Goal: Task Accomplishment & Management: Use online tool/utility

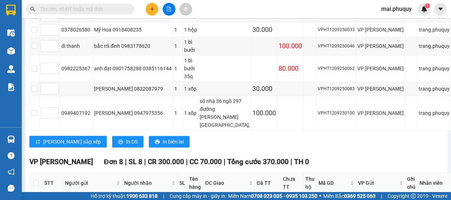
scroll to position [229, 0]
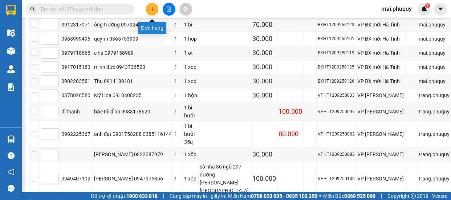
click at [153, 13] on button at bounding box center [152, 9] width 13 height 13
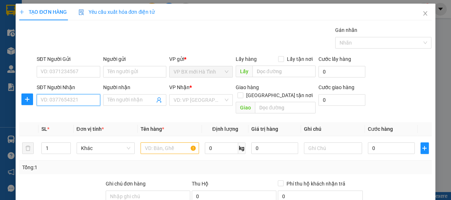
click at [73, 97] on input "SĐT Người Nhận" at bounding box center [69, 100] width 64 height 12
click at [71, 101] on input "SĐT Người Nhận" at bounding box center [69, 100] width 64 height 12
type input "0945372775"
click at [81, 117] on div "0945372775 - hiền" at bounding box center [68, 115] width 54 height 8
type input "hiền"
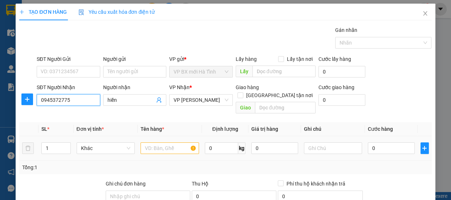
type input "0945372775"
click at [149, 143] on input "text" at bounding box center [169, 149] width 58 height 12
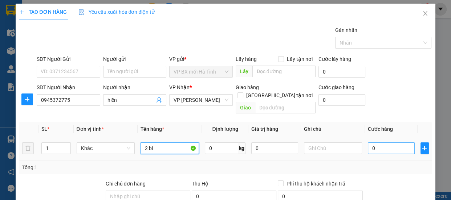
type input "2 bi"
click at [378, 143] on input "0" at bounding box center [391, 149] width 47 height 12
type input "2"
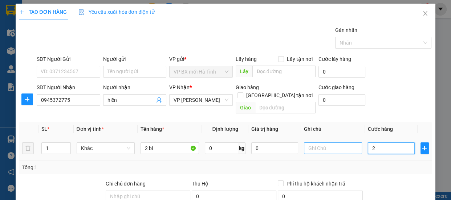
type input "20"
type input "200"
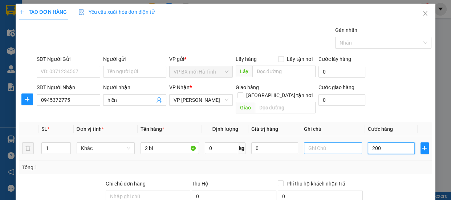
type input "200"
type input "2.000"
type input "20.000"
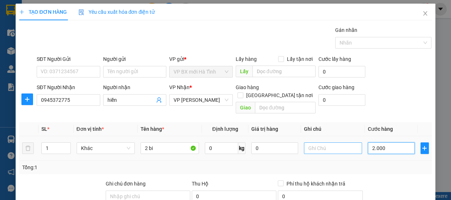
type input "20.000"
type input "200.000"
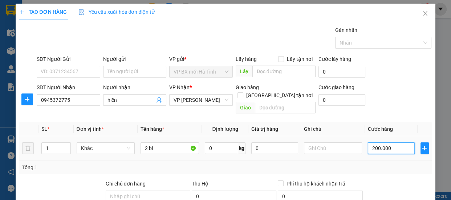
scroll to position [66, 0]
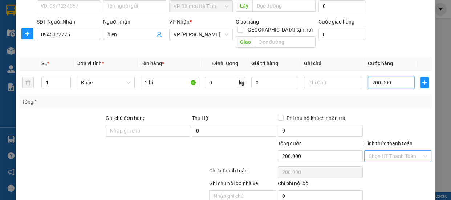
click at [418, 151] on div "Chọn HT Thanh Toán" at bounding box center [397, 157] width 67 height 12
type input "200.000"
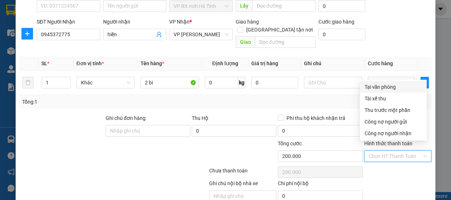
click at [380, 89] on div "Tại văn phòng" at bounding box center [393, 87] width 58 height 8
type input "0"
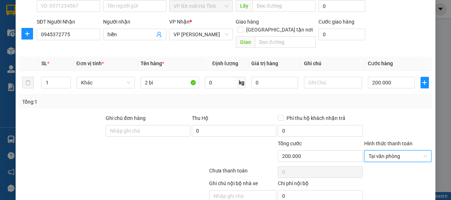
scroll to position [90, 0]
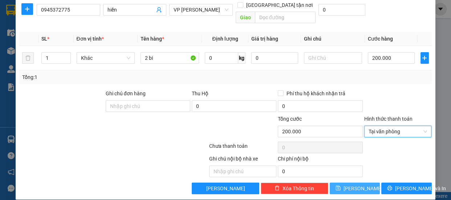
click at [352, 185] on span "[PERSON_NAME]" at bounding box center [362, 189] width 39 height 8
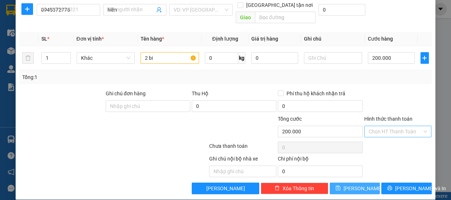
type input "0"
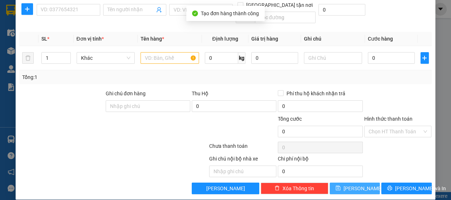
scroll to position [0, 0]
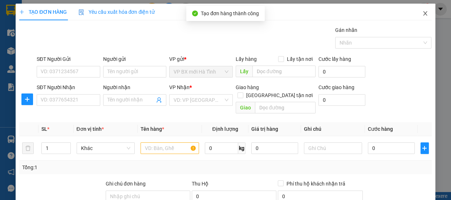
click at [422, 12] on icon "close" at bounding box center [425, 14] width 6 height 6
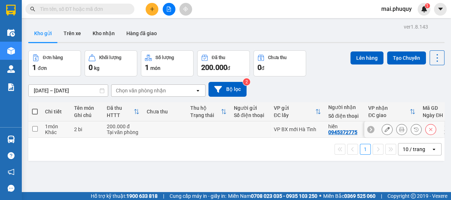
click at [36, 131] on input "checkbox" at bounding box center [34, 128] width 5 height 5
checkbox input "true"
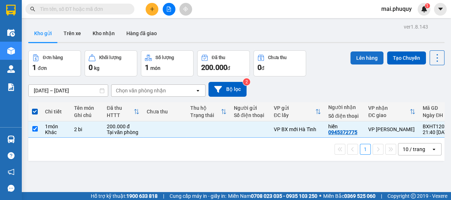
click at [361, 58] on button "Lên hàng" at bounding box center [366, 58] width 33 height 13
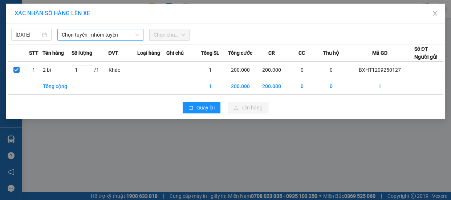
click at [132, 33] on span "Chọn tuyến - nhóm tuyến" at bounding box center [100, 34] width 77 height 11
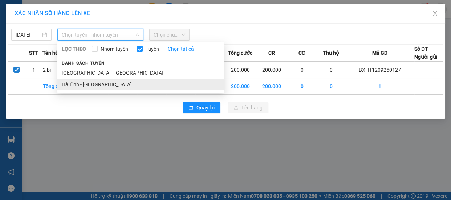
click at [77, 85] on li "Hà Tĩnh - [GEOGRAPHIC_DATA]" at bounding box center [140, 85] width 167 height 12
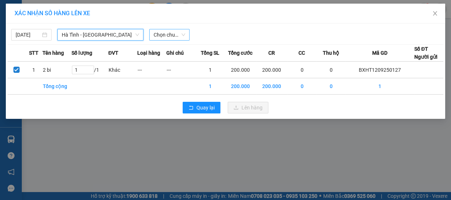
click at [181, 34] on span "Chọn chuyến" at bounding box center [169, 34] width 32 height 11
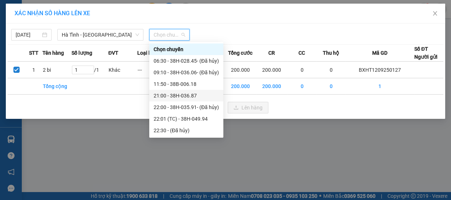
scroll to position [34, 0]
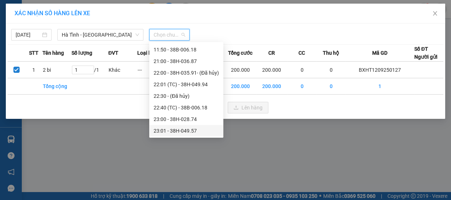
click at [166, 133] on div "23:01 - 38H-049.57" at bounding box center [185, 131] width 65 height 8
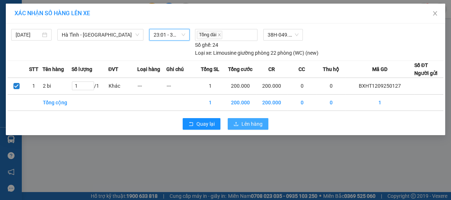
click at [248, 127] on span "Lên hàng" at bounding box center [251, 124] width 21 height 8
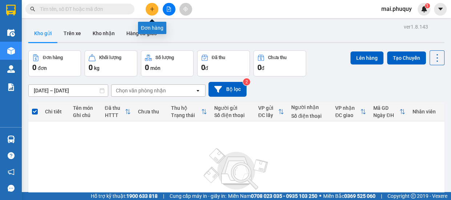
click at [152, 8] on icon "plus" at bounding box center [152, 9] width 0 height 4
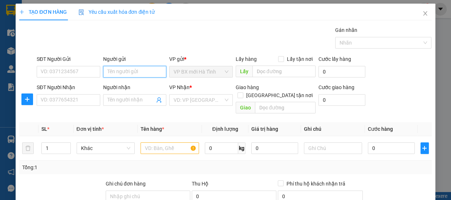
click at [107, 68] on input "Người gửi" at bounding box center [135, 72] width 64 height 12
type input "tuyết hùng 1"
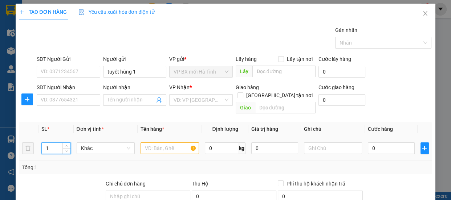
drag, startPoint x: 52, startPoint y: 139, endPoint x: 66, endPoint y: 138, distance: 14.2
click at [52, 143] on input "1" at bounding box center [56, 148] width 28 height 11
click at [146, 143] on input "text" at bounding box center [169, 149] width 58 height 12
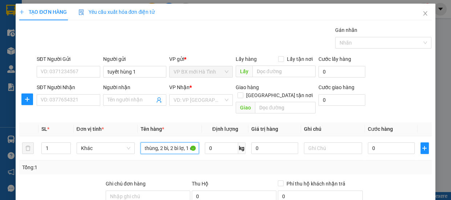
scroll to position [0, 36]
type input "7 thùng to, 14 thùng, 2 bì, 2 bì lợ, 1 ót"
drag, startPoint x: 48, startPoint y: 139, endPoint x: 1, endPoint y: 146, distance: 46.5
click at [1, 146] on div "TẠO ĐƠN HÀNG Yêu cầu xuất hóa đơn điện tử Transit Pickup Surcharge Ids Transit …" at bounding box center [225, 100] width 451 height 200
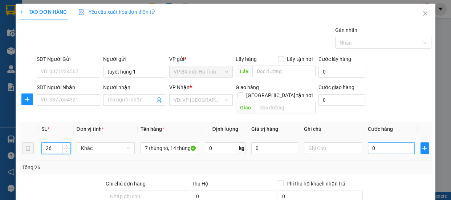
type input "26"
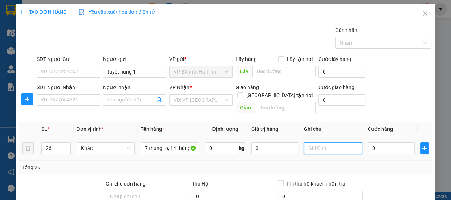
type input "0"
type input "760"
drag, startPoint x: 317, startPoint y: 143, endPoint x: 243, endPoint y: 132, distance: 74.4
click at [255, 143] on tr "26 Khác 7 thùng to, 14 thùng, 2 bì, 2 bì lợ, 1 ót 0 kg 0 760 0" at bounding box center [225, 148] width 412 height 24
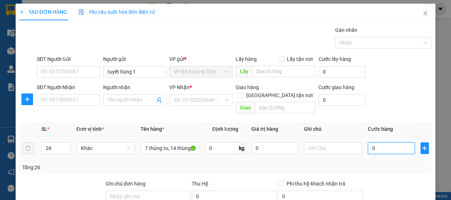
click at [373, 143] on input "0" at bounding box center [391, 149] width 47 height 12
type input "7"
type input "76"
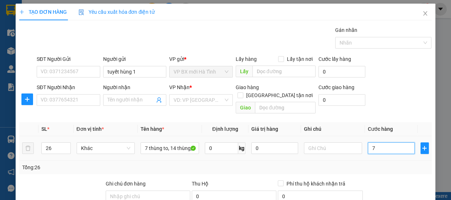
type input "76"
type input "760"
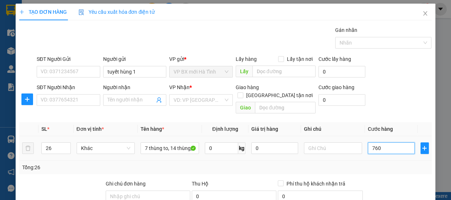
type input "7.600"
type input "76.000"
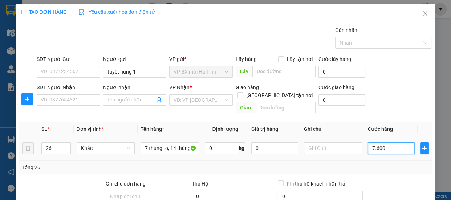
type input "76.000"
type input "760.000"
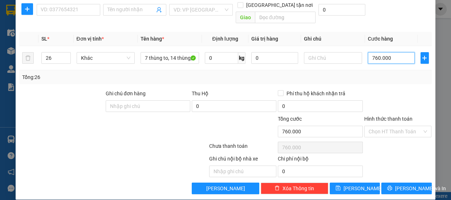
type input "760.000"
click at [244, 115] on div at bounding box center [242, 127] width 69 height 25
click at [368, 126] on input "Hình thức thanh toán" at bounding box center [395, 131] width 54 height 11
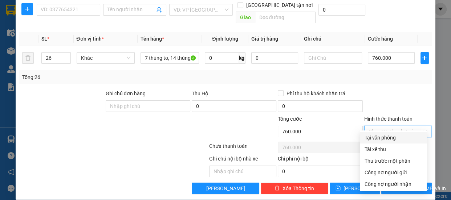
drag, startPoint x: 370, startPoint y: 138, endPoint x: 334, endPoint y: 133, distance: 36.6
click at [370, 138] on div "Tại văn phòng" at bounding box center [393, 138] width 58 height 8
type input "0"
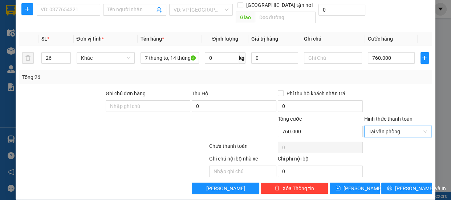
scroll to position [57, 0]
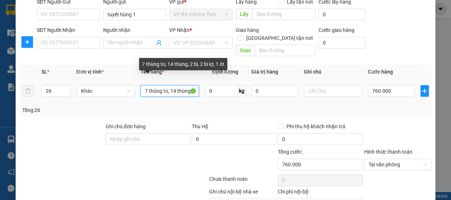
click at [145, 85] on input "7 thùng to, 14 thùng, 2 bì, 2 bì lợ, 1 ót" at bounding box center [169, 91] width 58 height 12
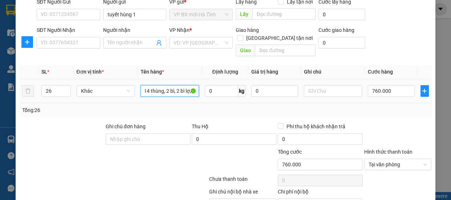
scroll to position [0, 56]
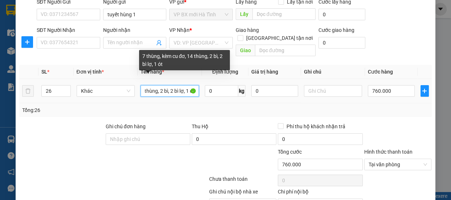
click at [164, 85] on input "7 thùng, kèm cu đơ, 14 thùng, 2 bì, 2 bì lợ, 1 ót" at bounding box center [169, 91] width 58 height 12
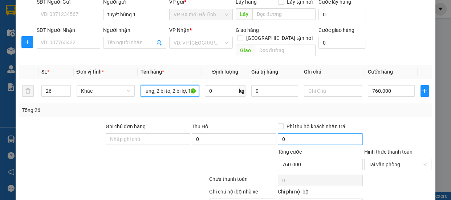
scroll to position [90, 0]
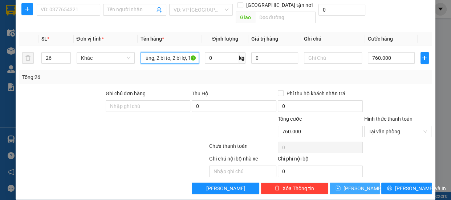
type input "7 thùng, kèm cu đơ, 14 thùng, 2 bì to, 2 bì lợ, 1 ót"
drag, startPoint x: 333, startPoint y: 179, endPoint x: 320, endPoint y: 172, distance: 15.1
click at [333, 183] on button "[PERSON_NAME]" at bounding box center [354, 189] width 50 height 12
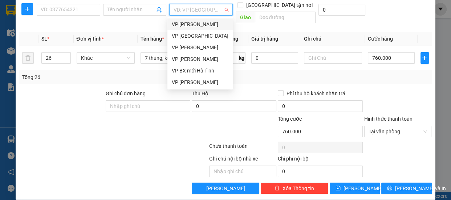
click at [199, 7] on input "search" at bounding box center [198, 9] width 50 height 11
click at [193, 25] on div "VP [PERSON_NAME]" at bounding box center [200, 24] width 57 height 8
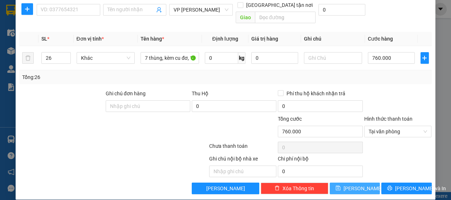
click at [358, 185] on span "[PERSON_NAME]" at bounding box center [362, 189] width 39 height 8
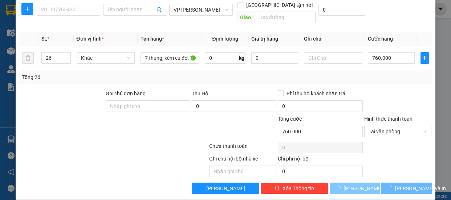
type input "1"
type input "0"
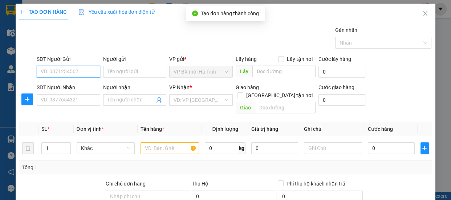
click at [61, 69] on input "SĐT Người Gửi" at bounding box center [69, 72] width 64 height 12
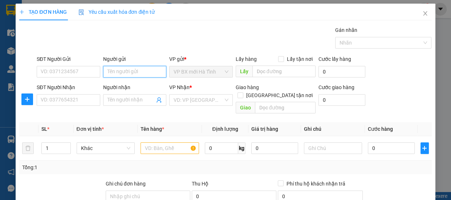
click at [123, 71] on input "Người gửi" at bounding box center [135, 72] width 64 height 12
type input "tuyết hùng 2"
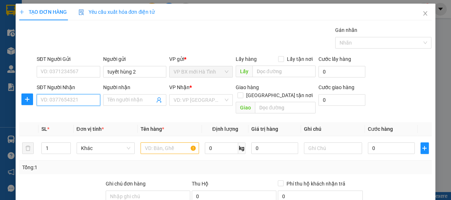
click at [56, 101] on input "SĐT Người Nhận" at bounding box center [69, 100] width 64 height 12
click at [179, 98] on input "search" at bounding box center [198, 100] width 50 height 11
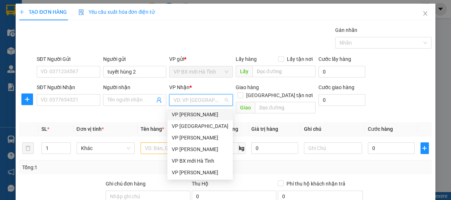
click at [191, 116] on div "VP [PERSON_NAME]" at bounding box center [200, 115] width 57 height 8
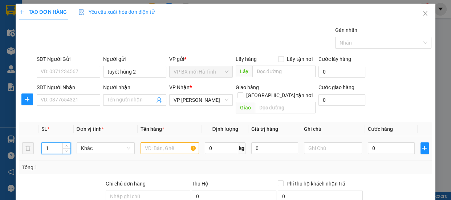
click at [27, 141] on tr "1 Khác 0 kg 0 0" at bounding box center [225, 148] width 412 height 24
click at [150, 143] on input "text" at bounding box center [169, 149] width 58 height 12
type input "46 thùng, 1 bì"
click at [25, 139] on tr "1 Khác 46 thùng, 1 bì 0 kg 0 0" at bounding box center [225, 148] width 412 height 24
type input "47"
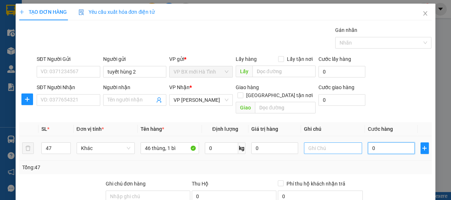
type input "9"
type input "99"
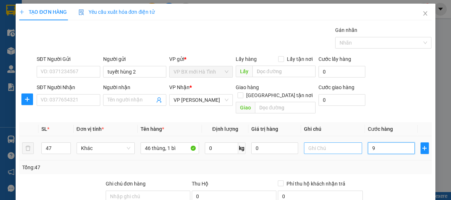
type input "99"
type input "990"
type input "9.900"
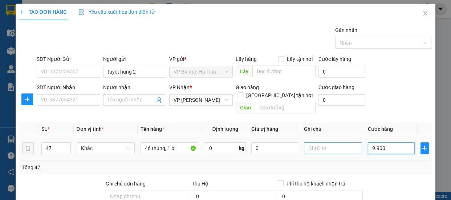
type input "9.900"
type input "99.000"
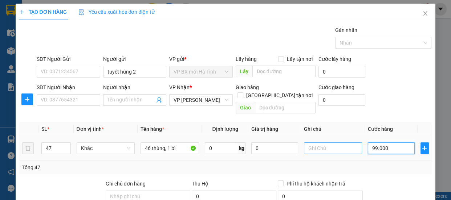
type input "990.000"
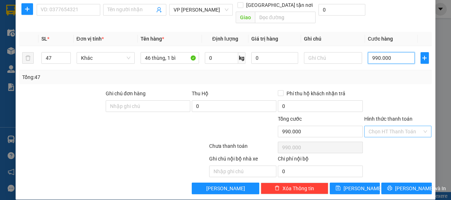
type input "990.000"
click at [377, 126] on input "Hình thức thanh toán" at bounding box center [395, 131] width 54 height 11
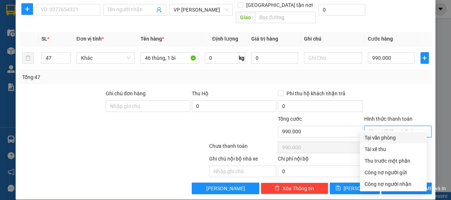
click at [383, 138] on div "Tại văn phòng" at bounding box center [393, 138] width 58 height 8
type input "0"
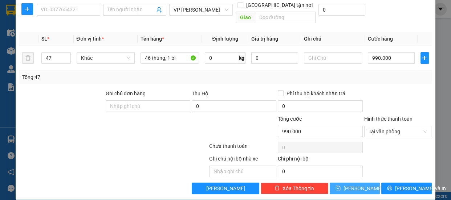
click at [348, 183] on button "[PERSON_NAME]" at bounding box center [354, 189] width 50 height 12
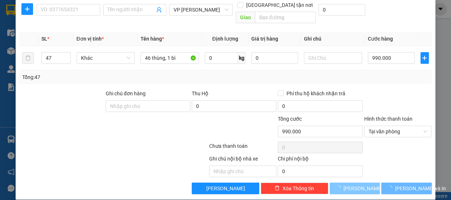
type input "1"
type input "0"
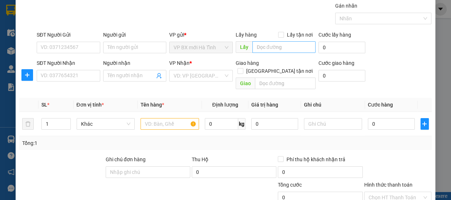
scroll to position [0, 0]
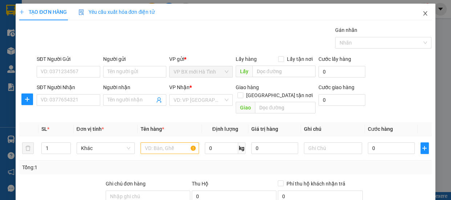
click at [423, 16] on icon "close" at bounding box center [425, 13] width 4 height 4
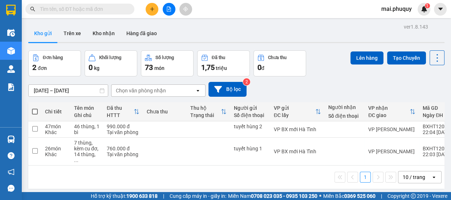
click at [30, 110] on th at bounding box center [34, 111] width 13 height 19
click at [34, 110] on span at bounding box center [35, 112] width 6 height 6
click at [35, 108] on input "checkbox" at bounding box center [35, 108] width 0 height 0
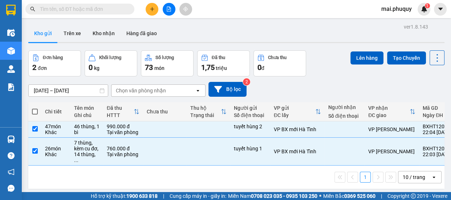
checkbox input "true"
click at [361, 57] on button "Lên hàng" at bounding box center [366, 58] width 33 height 13
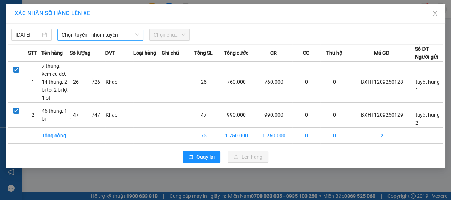
click at [86, 36] on span "Chọn tuyến - nhóm tuyến" at bounding box center [100, 34] width 77 height 11
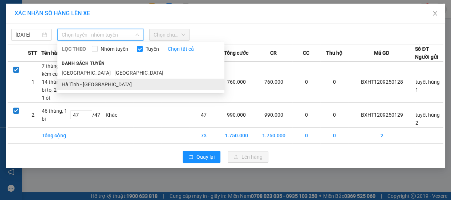
click at [73, 85] on li "Hà Tĩnh - [GEOGRAPHIC_DATA]" at bounding box center [140, 85] width 167 height 12
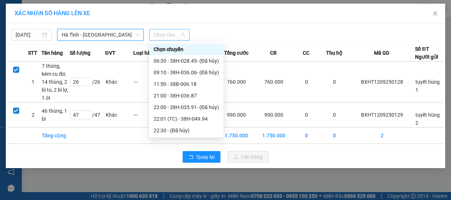
click at [172, 33] on span "Chọn chuyến" at bounding box center [169, 34] width 32 height 11
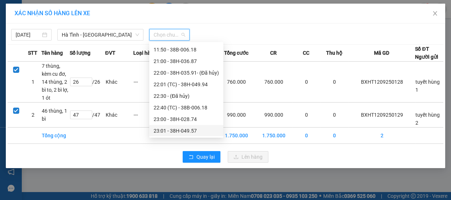
scroll to position [34, 0]
drag, startPoint x: 189, startPoint y: 133, endPoint x: 207, endPoint y: 139, distance: 18.4
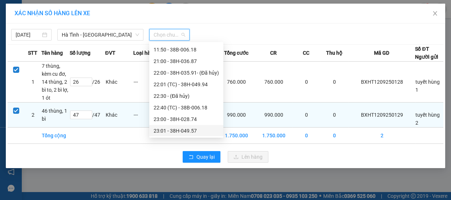
click at [189, 133] on div "23:01 - 38H-049.57" at bounding box center [185, 131] width 65 height 8
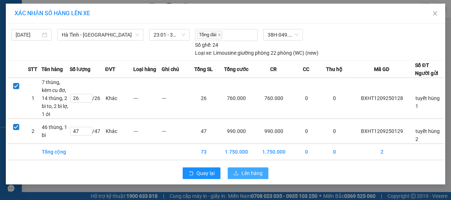
drag, startPoint x: 250, startPoint y: 174, endPoint x: 213, endPoint y: 132, distance: 55.7
click at [250, 174] on span "Lên hàng" at bounding box center [251, 173] width 21 height 8
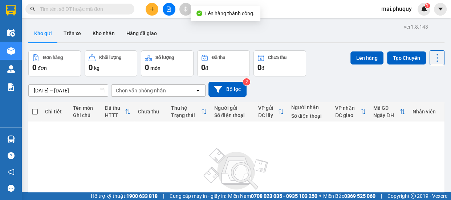
click at [175, 7] on div at bounding box center [169, 9] width 54 height 13
click at [168, 9] on icon "file-add" at bounding box center [169, 9] width 4 height 5
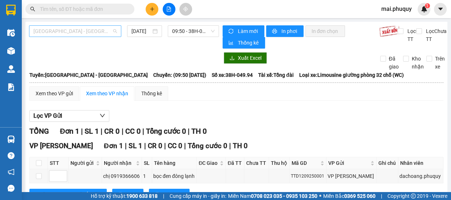
click at [70, 28] on span "[GEOGRAPHIC_DATA] - [GEOGRAPHIC_DATA]" at bounding box center [74, 31] width 83 height 11
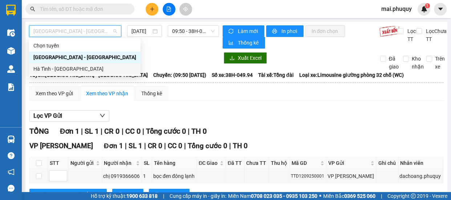
click at [49, 65] on div "Hà Tĩnh - [GEOGRAPHIC_DATA]" at bounding box center [84, 69] width 103 height 8
type input "[DATE]"
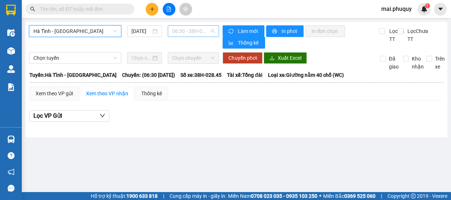
click at [179, 27] on span "06:30 - 38H-028.45 - (Đã hủy)" at bounding box center [193, 31] width 42 height 11
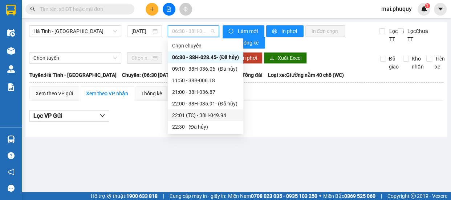
scroll to position [34, 0]
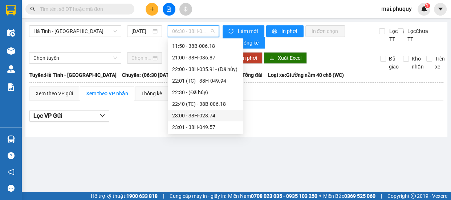
click at [208, 115] on div "23:00 - 38H-028.74" at bounding box center [205, 116] width 67 height 8
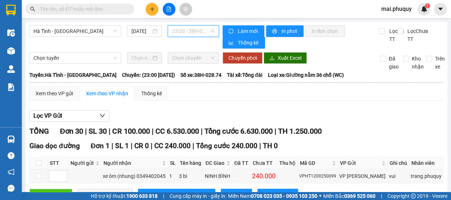
click at [203, 34] on span "23:00 - 38H-028.74" at bounding box center [193, 31] width 42 height 11
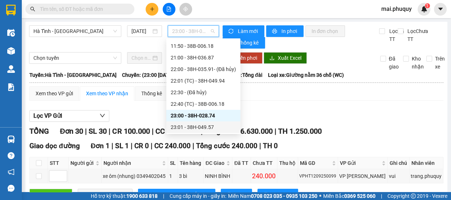
click at [199, 124] on div "23:01 - 38H-049.57" at bounding box center [203, 127] width 65 height 8
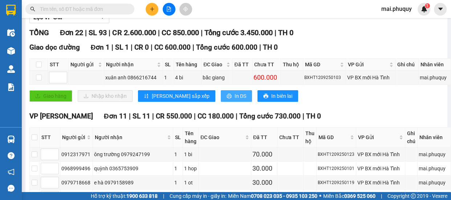
scroll to position [132, 0]
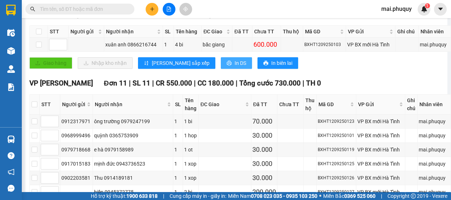
click at [234, 65] on span "In DS" at bounding box center [240, 63] width 12 height 8
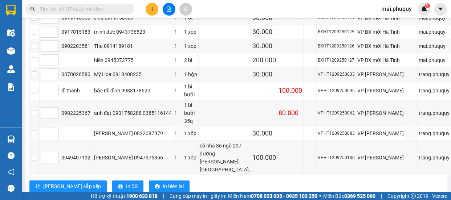
scroll to position [396, 0]
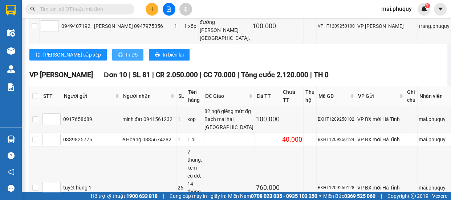
click at [118, 57] on icon "printer" at bounding box center [120, 54] width 5 height 5
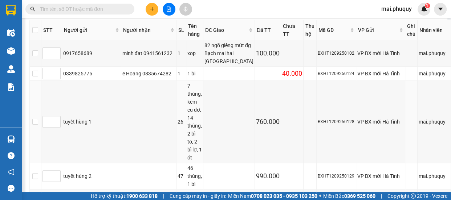
scroll to position [264, 0]
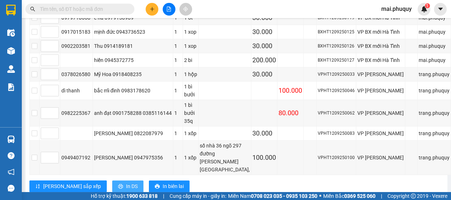
click at [126, 186] on span "In DS" at bounding box center [132, 187] width 12 height 8
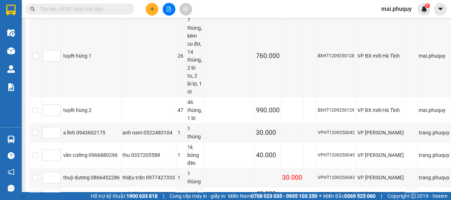
scroll to position [546, 0]
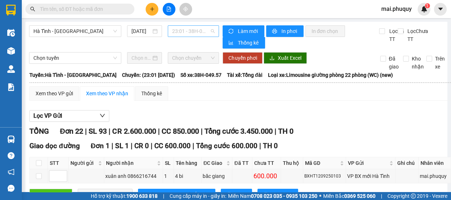
click at [200, 32] on span "23:01 - 38H-049.57" at bounding box center [193, 31] width 42 height 11
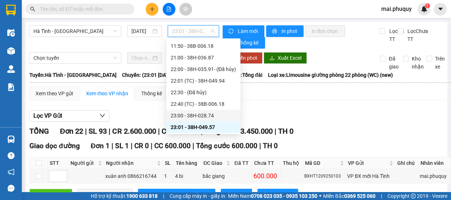
click at [207, 114] on div "23:00 - 38H-028.74" at bounding box center [203, 116] width 65 height 8
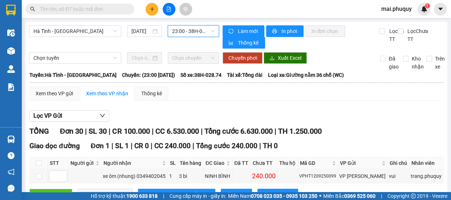
drag, startPoint x: 177, startPoint y: 26, endPoint x: 176, endPoint y: 30, distance: 4.8
click at [176, 26] on span "23:00 - 38H-028.74" at bounding box center [193, 31] width 42 height 11
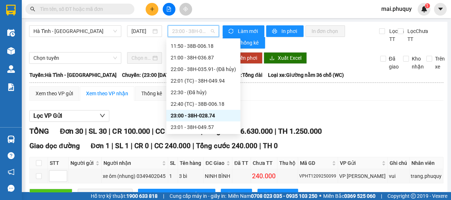
click at [182, 112] on div "23:00 - 38H-028.74" at bounding box center [203, 116] width 65 height 8
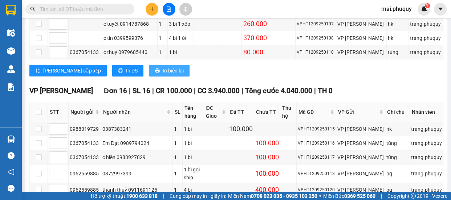
scroll to position [330, 0]
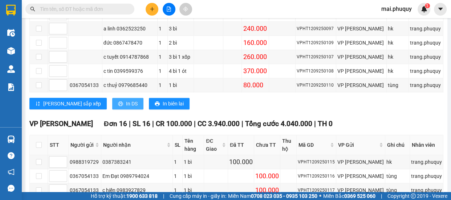
click at [126, 106] on span "In DS" at bounding box center [132, 104] width 12 height 8
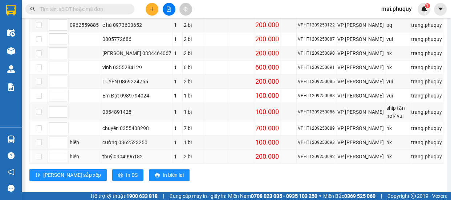
scroll to position [565, 0]
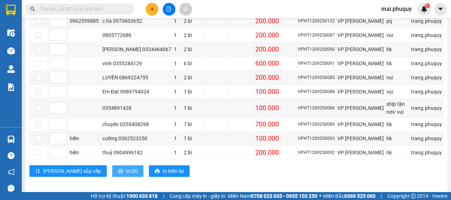
click at [112, 165] on button "In DS" at bounding box center [127, 171] width 31 height 12
